Goal: Navigation & Orientation: Understand site structure

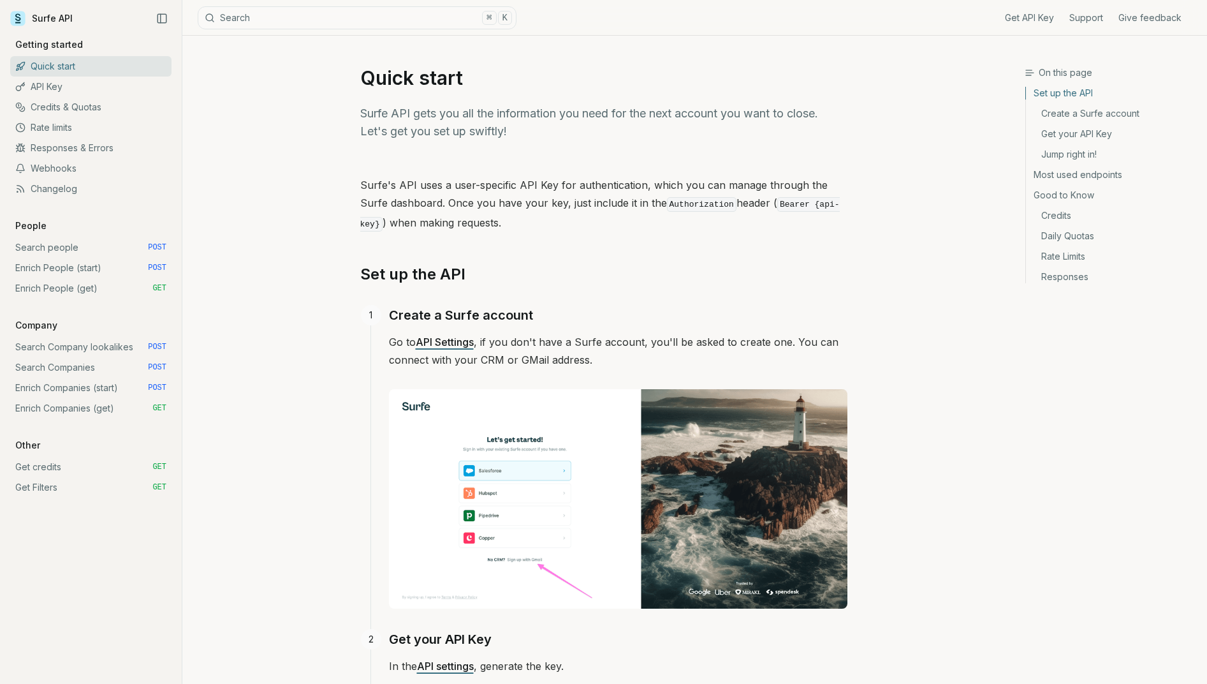
click at [74, 87] on link "API Key" at bounding box center [90, 87] width 161 height 20
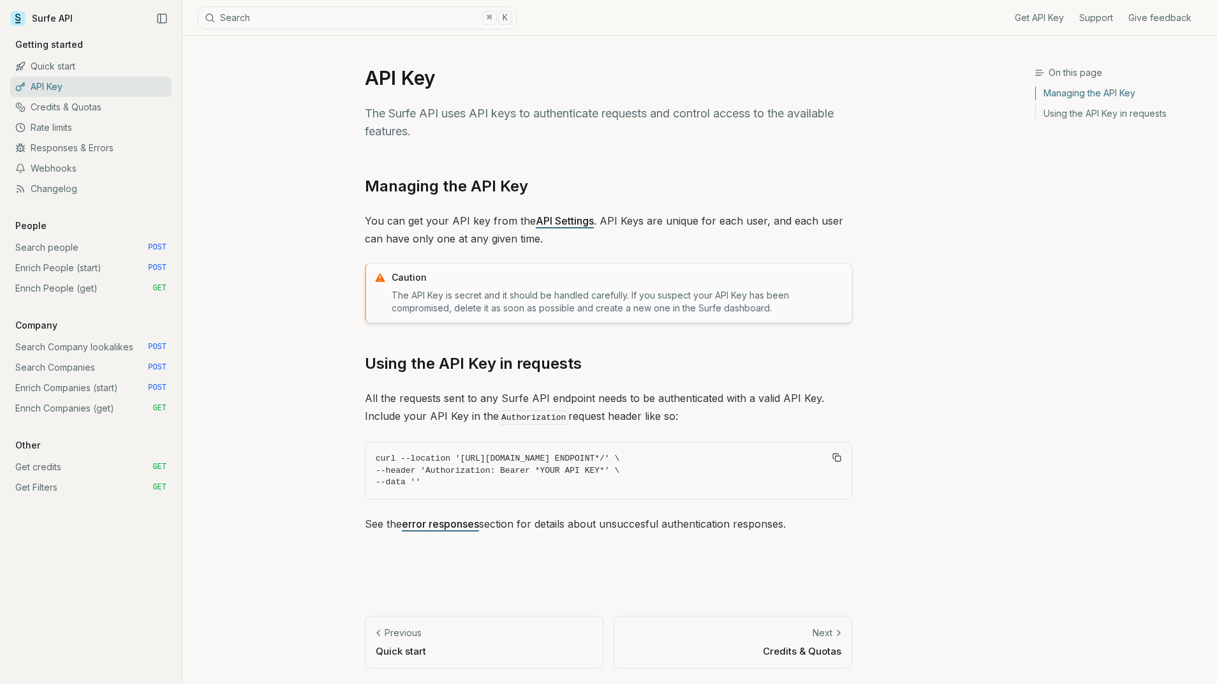
click at [100, 110] on link "Credits & Quotas" at bounding box center [90, 107] width 161 height 20
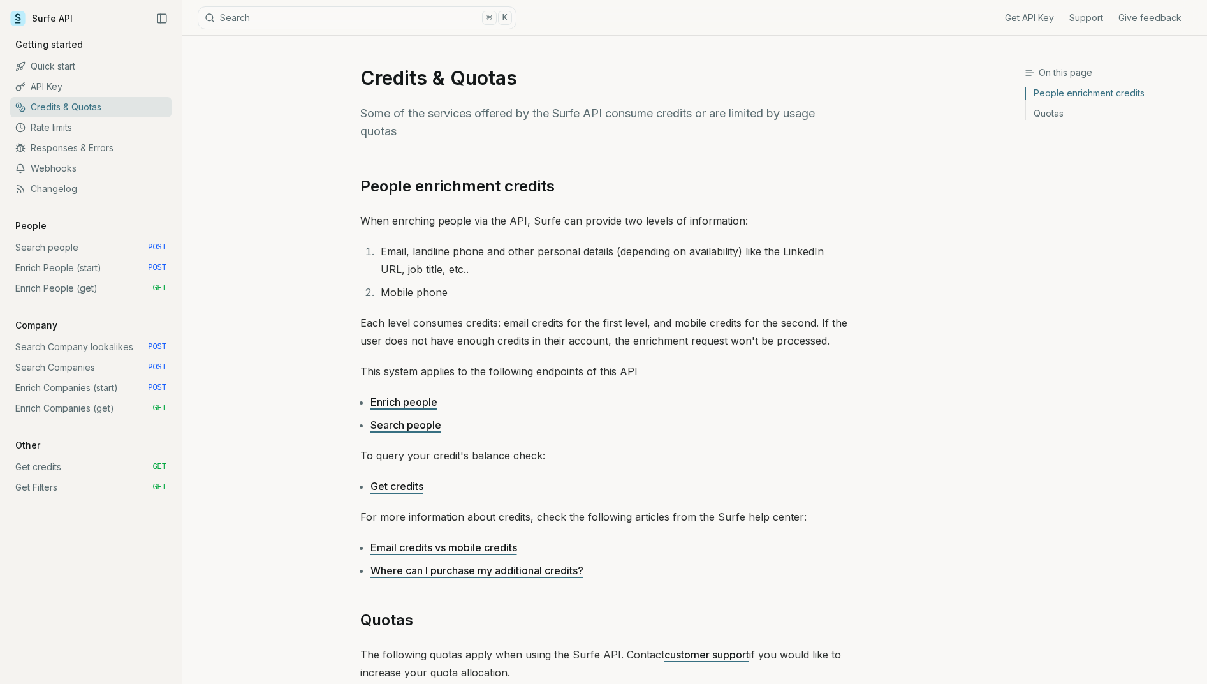
click at [60, 15] on link "Surfe API" at bounding box center [41, 18] width 63 height 19
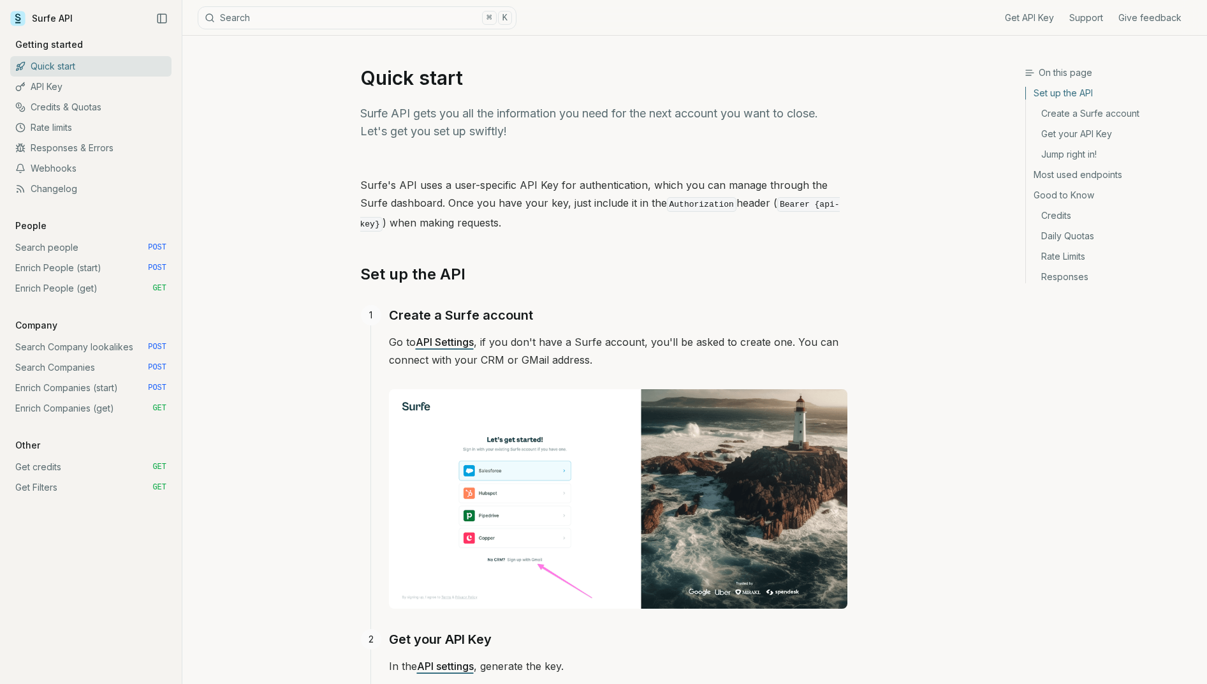
click at [18, 13] on g at bounding box center [17, 18] width 15 height 15
